Goal: Information Seeking & Learning: Check status

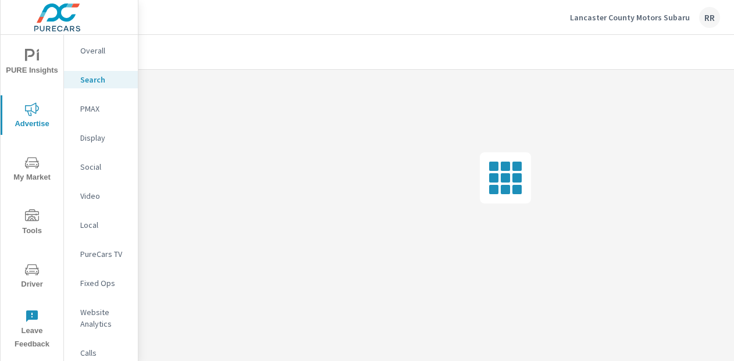
click at [38, 56] on icon "nav menu" at bounding box center [38, 56] width 2 height 9
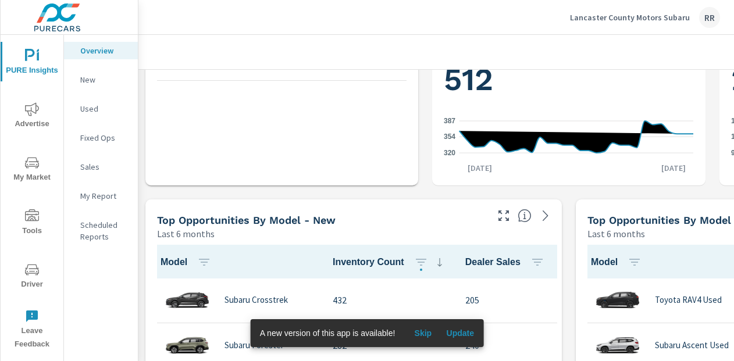
scroll to position [641, 0]
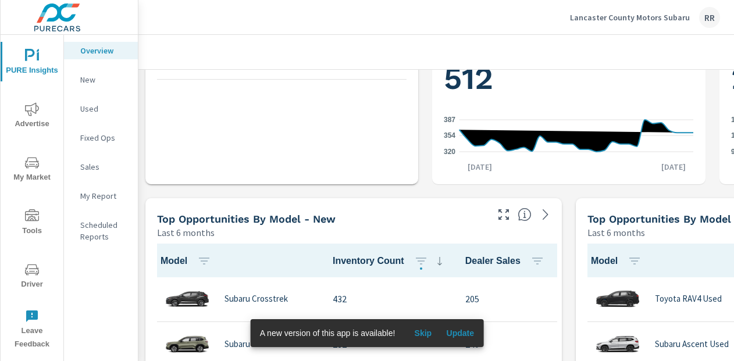
click at [26, 114] on icon "nav menu" at bounding box center [32, 109] width 14 height 14
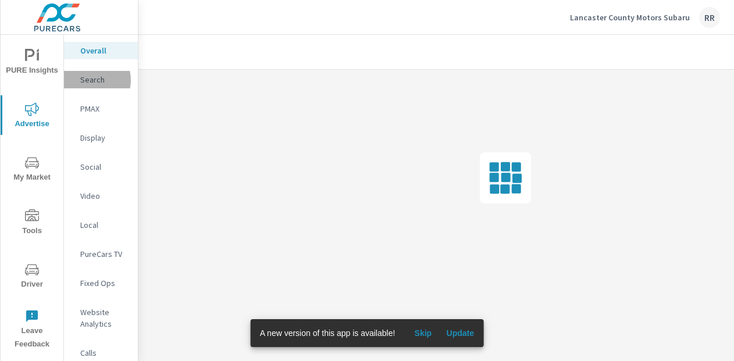
click at [90, 80] on p "Search" at bounding box center [104, 80] width 48 height 12
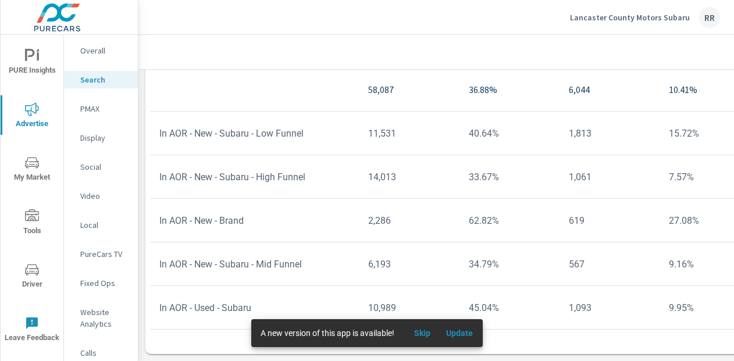
scroll to position [957, 0]
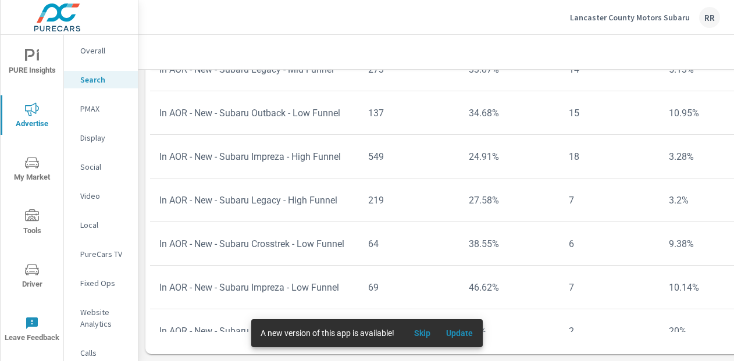
scroll to position [896, 0]
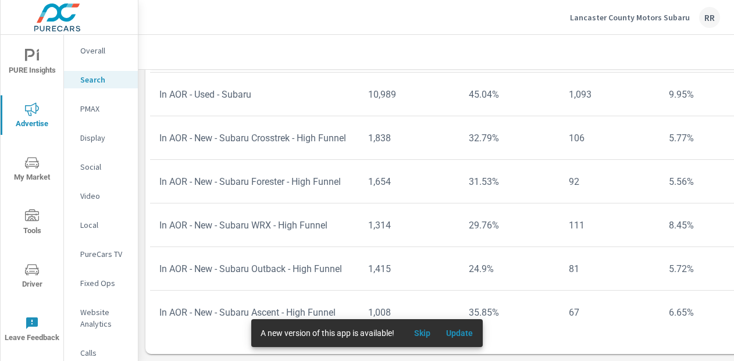
scroll to position [176, 0]
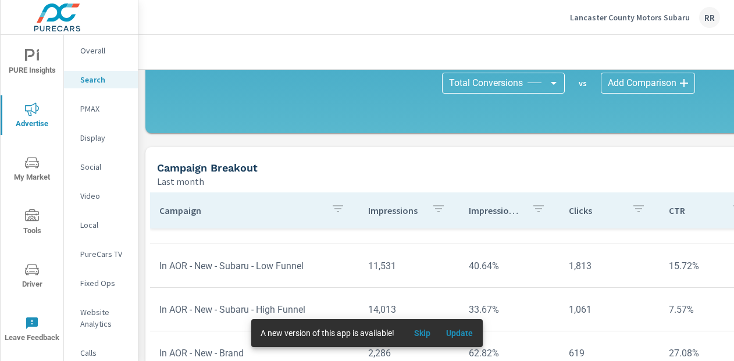
scroll to position [791, 0]
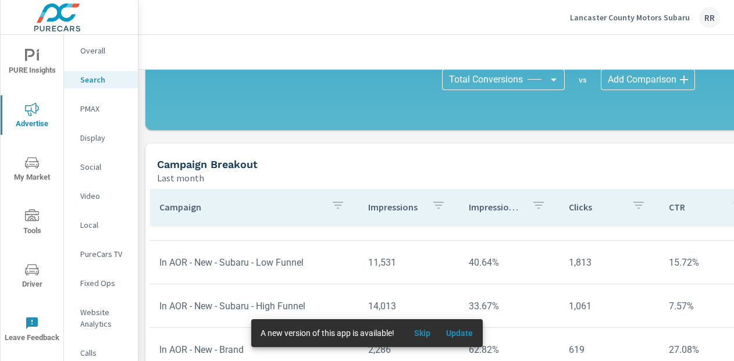
click at [181, 178] on p "Last month" at bounding box center [180, 178] width 47 height 14
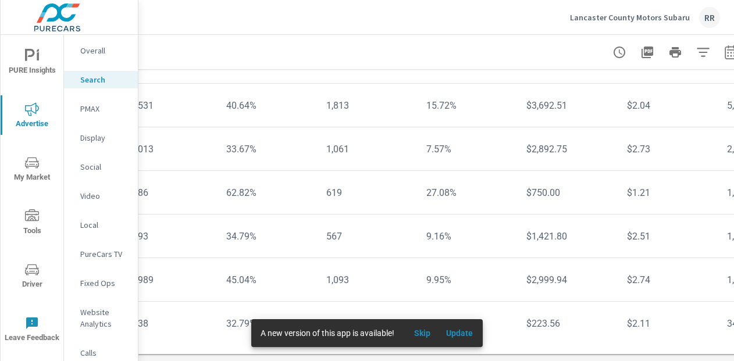
scroll to position [957, 274]
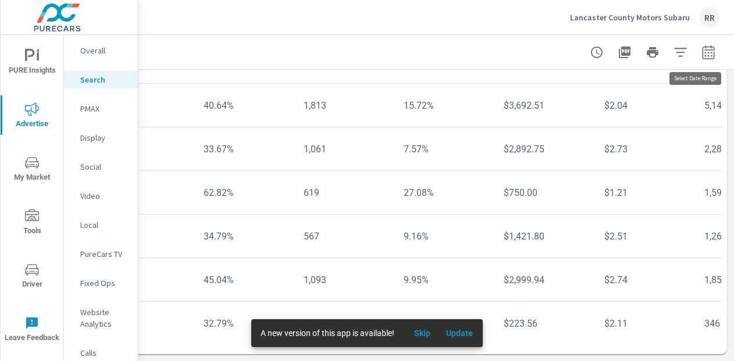
click at [701, 55] on icon "button" at bounding box center [708, 52] width 14 height 14
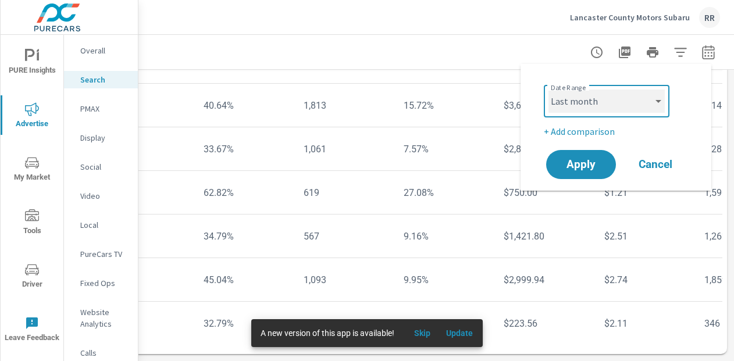
click at [657, 102] on select "Custom [DATE] Last week Last 7 days Last 14 days Last 30 days Last 45 days Last…" at bounding box center [606, 101] width 116 height 23
click at [548, 90] on select "Custom [DATE] Last week Last 7 days Last 14 days Last 30 days Last 45 days Last…" at bounding box center [606, 101] width 116 height 23
select select "Last 14 days"
click at [581, 167] on span "Apply" at bounding box center [581, 164] width 48 height 11
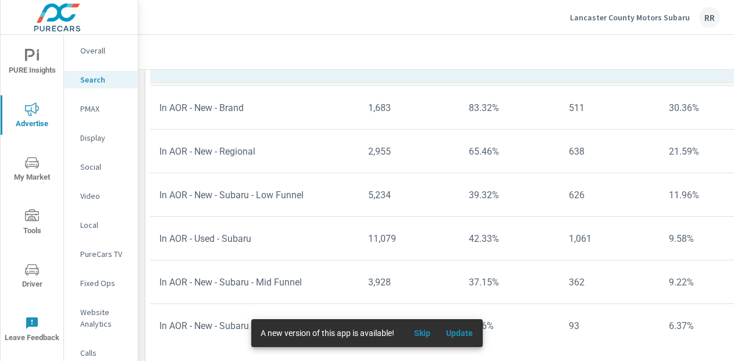
scroll to position [40, 0]
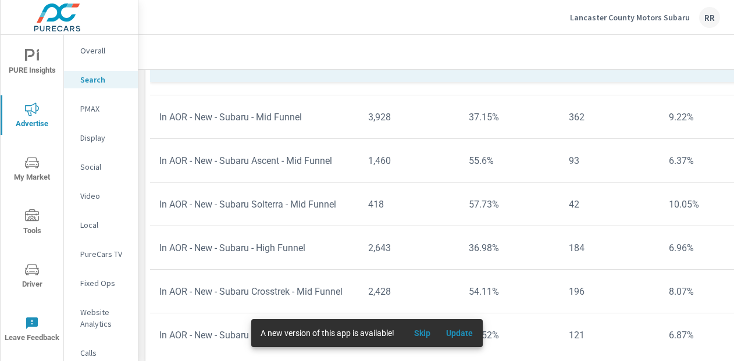
scroll to position [206, 0]
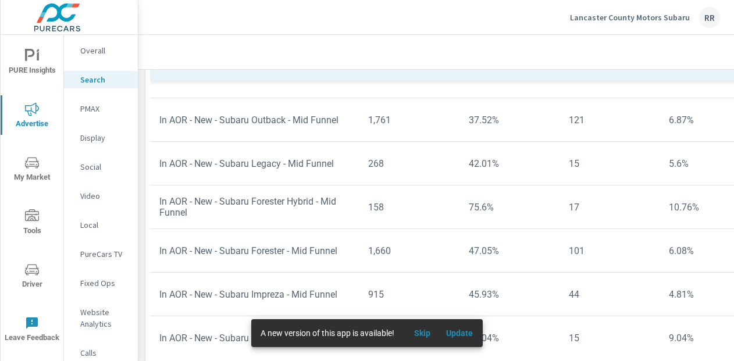
scroll to position [421, 0]
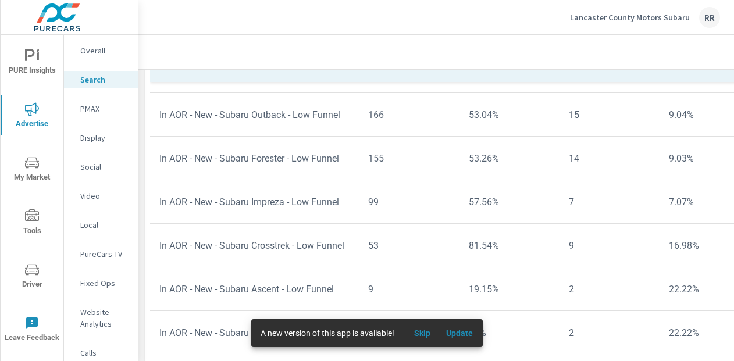
scroll to position [649, 0]
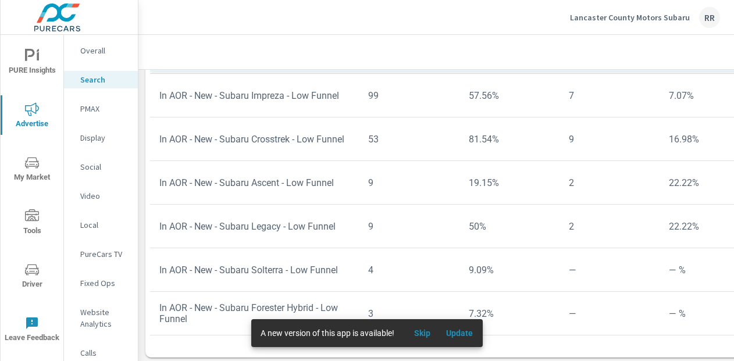
scroll to position [957, 0]
